Goal: Navigation & Orientation: Find specific page/section

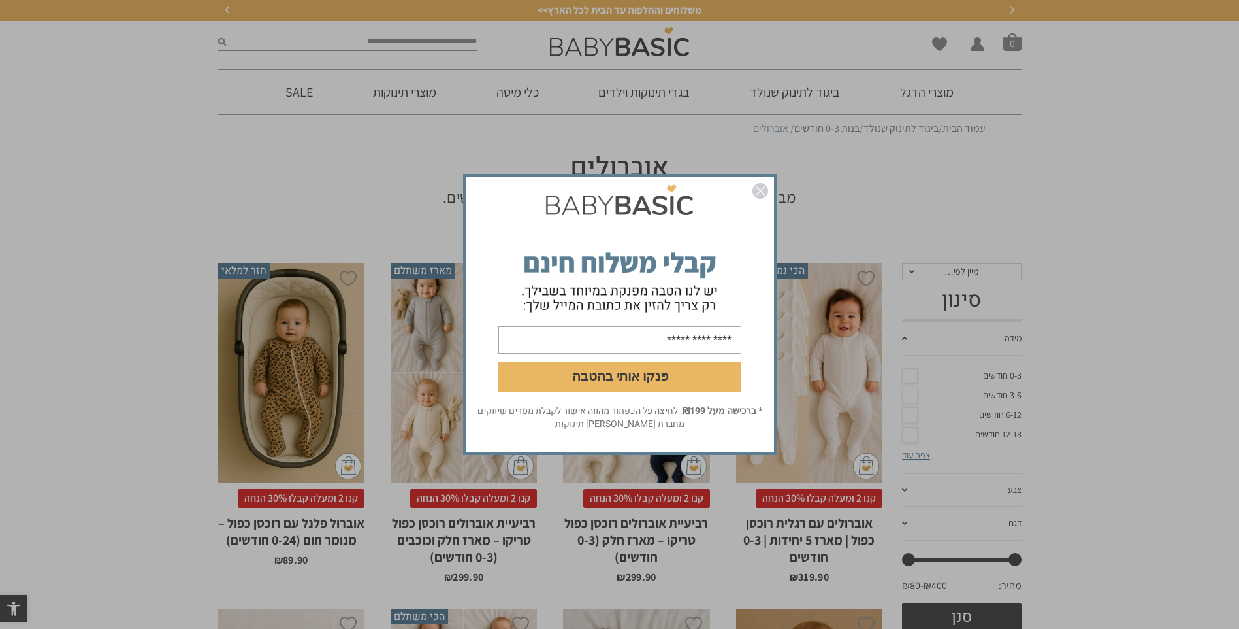
click at [759, 199] on link "סגור" at bounding box center [761, 193] width 16 height 20
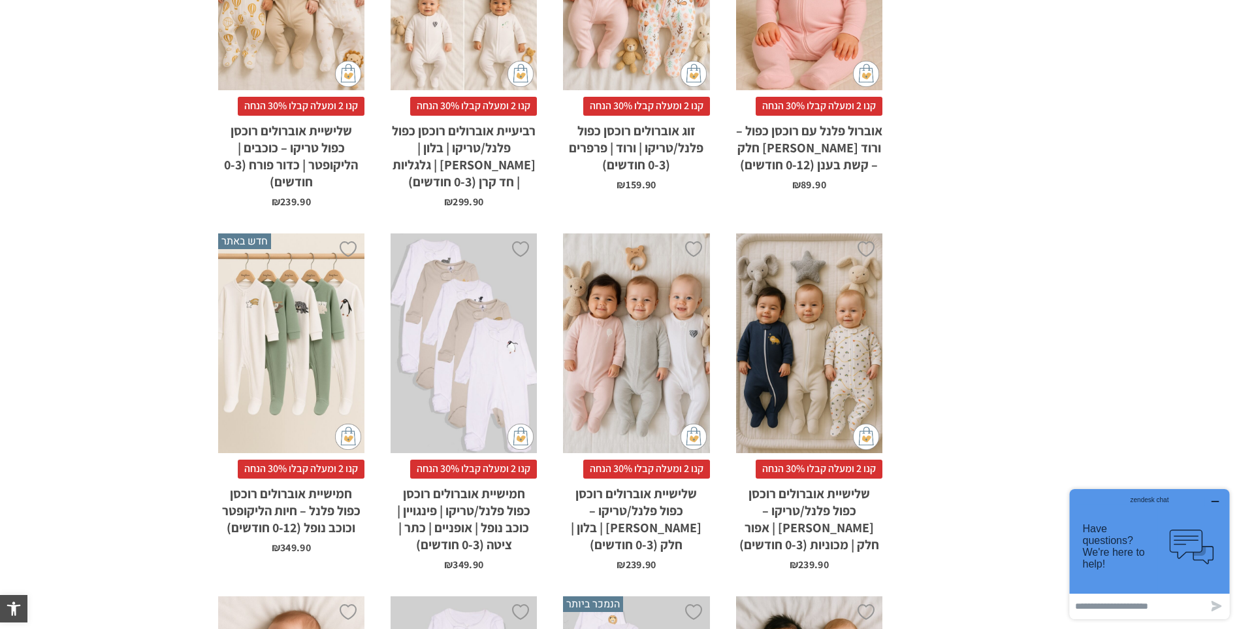
scroll to position [934, 0]
